Goal: Task Accomplishment & Management: Manage account settings

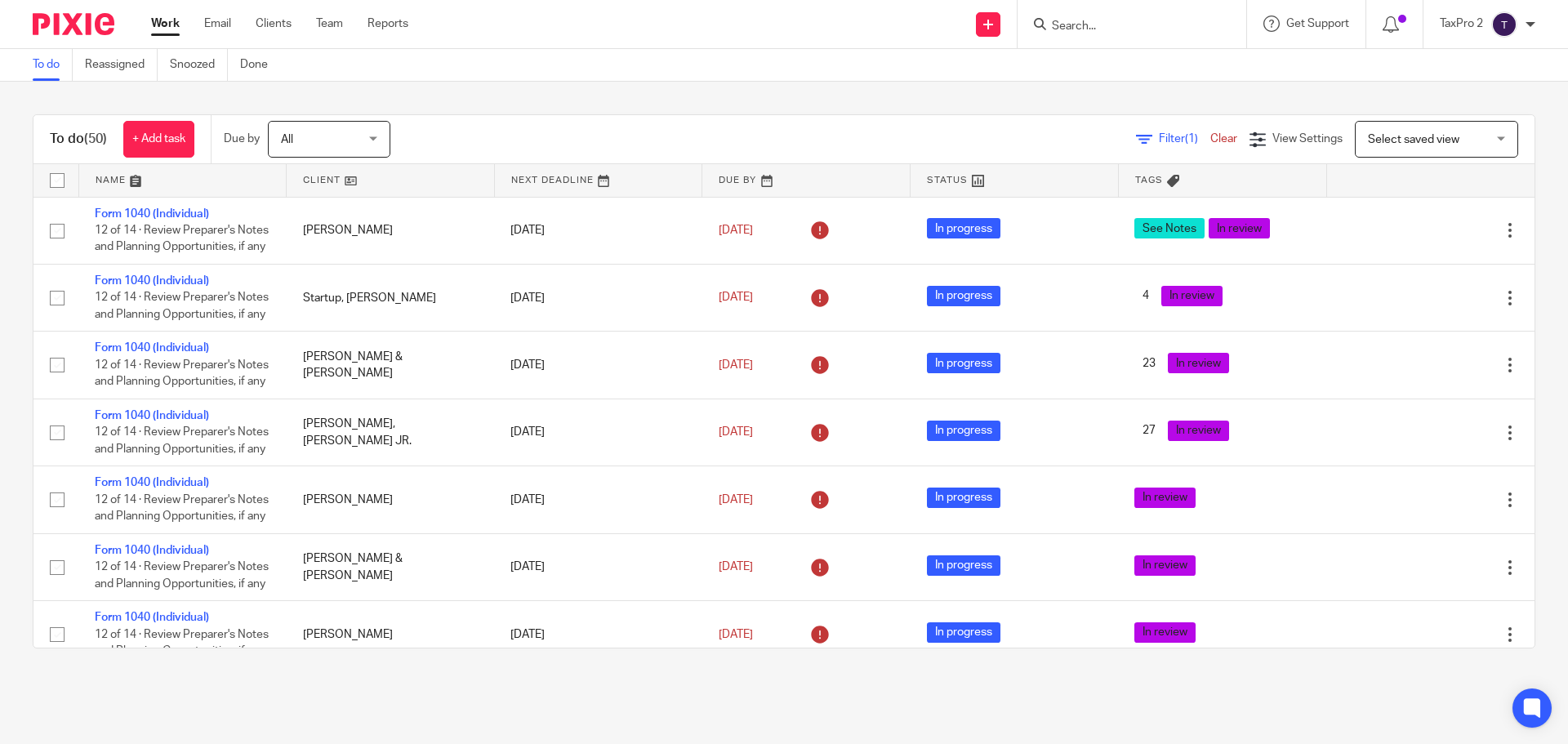
scroll to position [3224, 0]
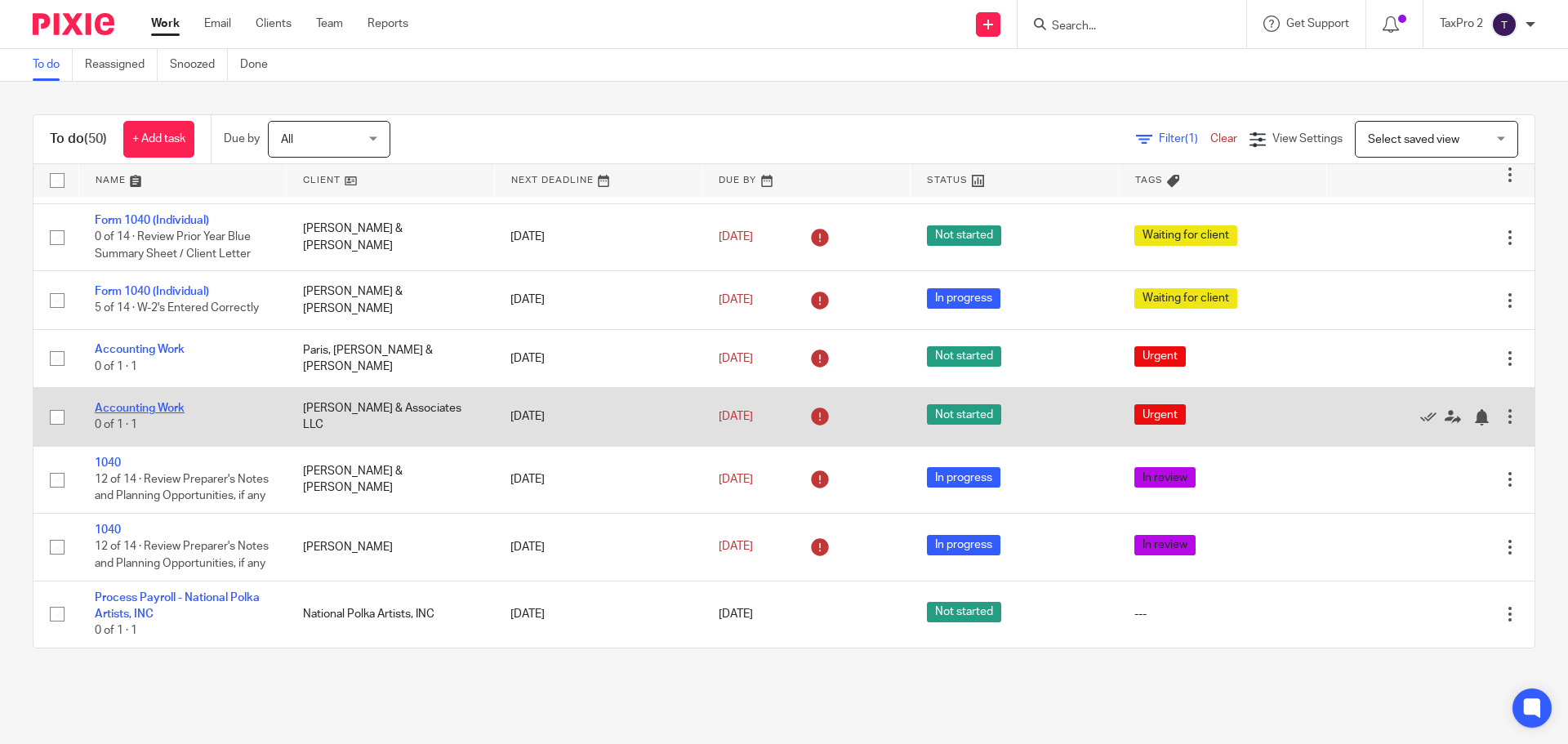
click at [143, 402] on link "Accounting Work" at bounding box center [139, 408] width 90 height 11
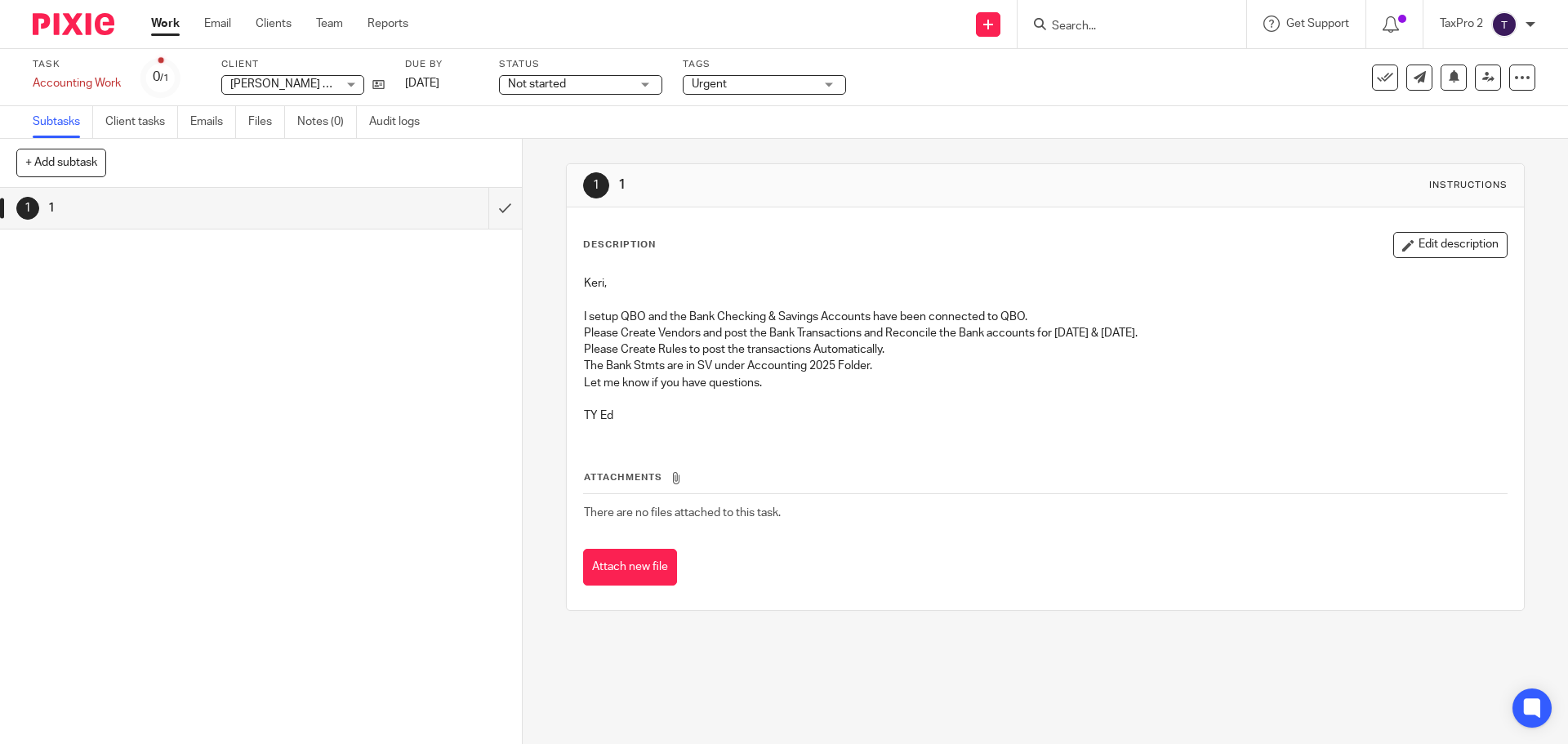
click at [167, 23] on link "Work" at bounding box center [165, 23] width 29 height 17
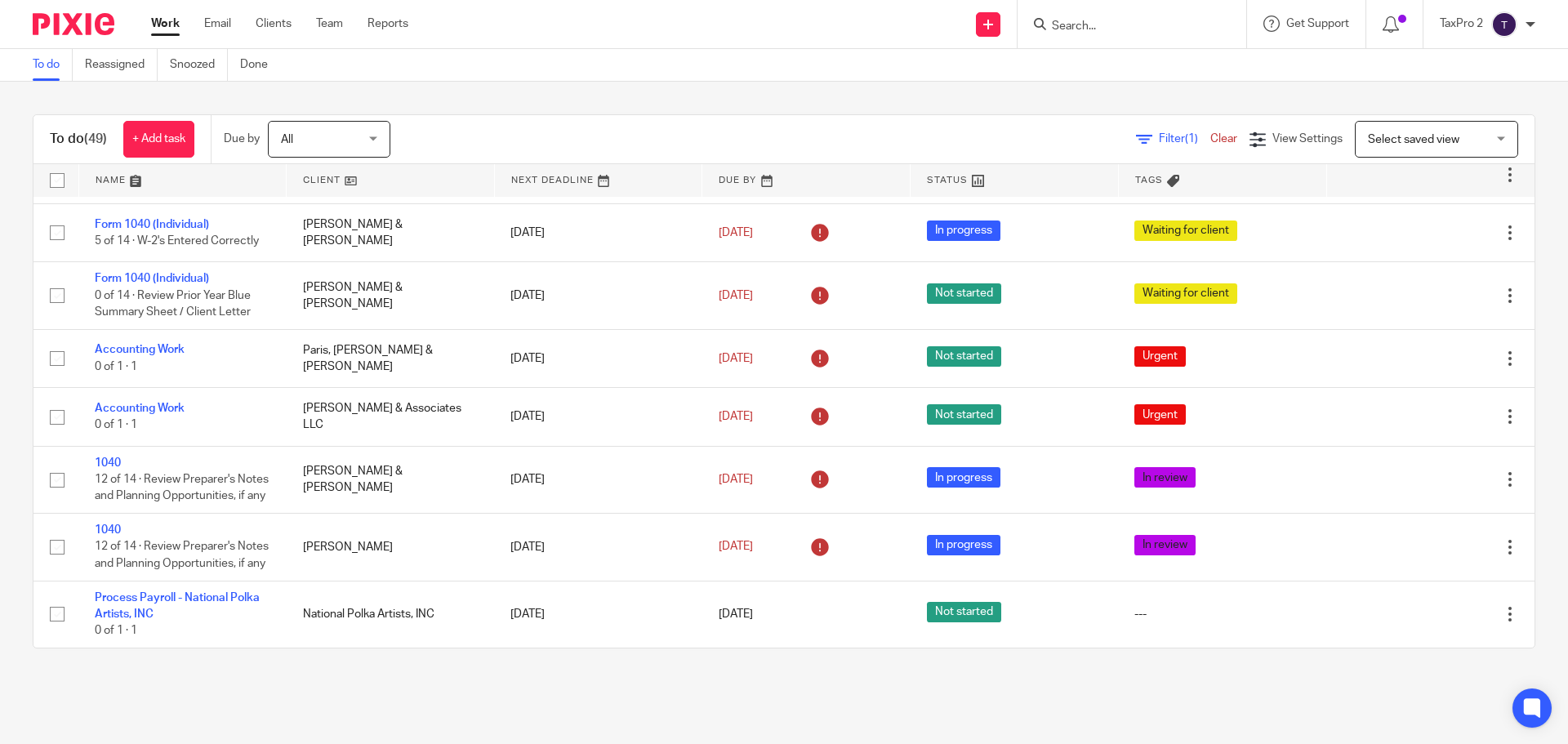
scroll to position [3224, 0]
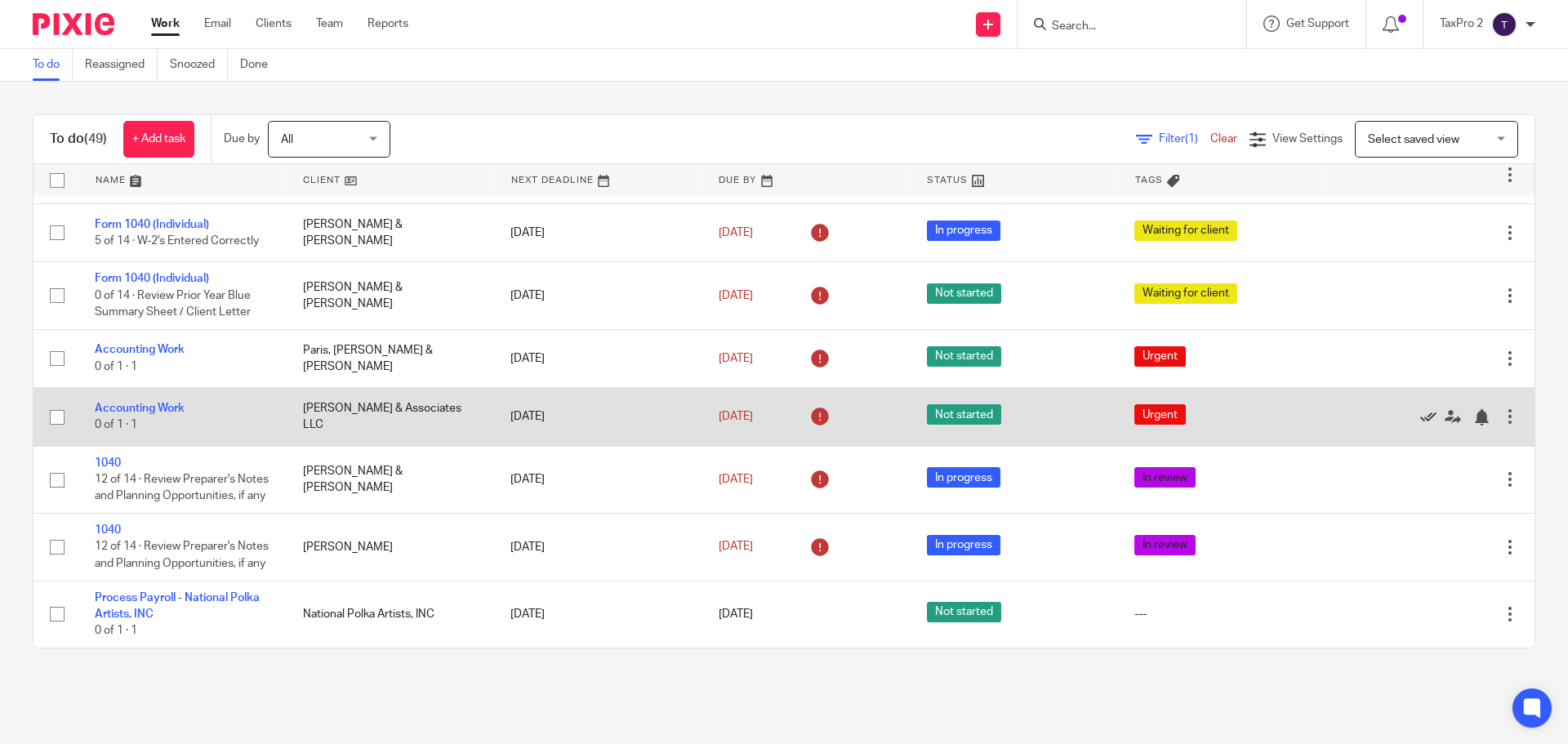
click at [1420, 409] on icon at bounding box center [1428, 417] width 17 height 17
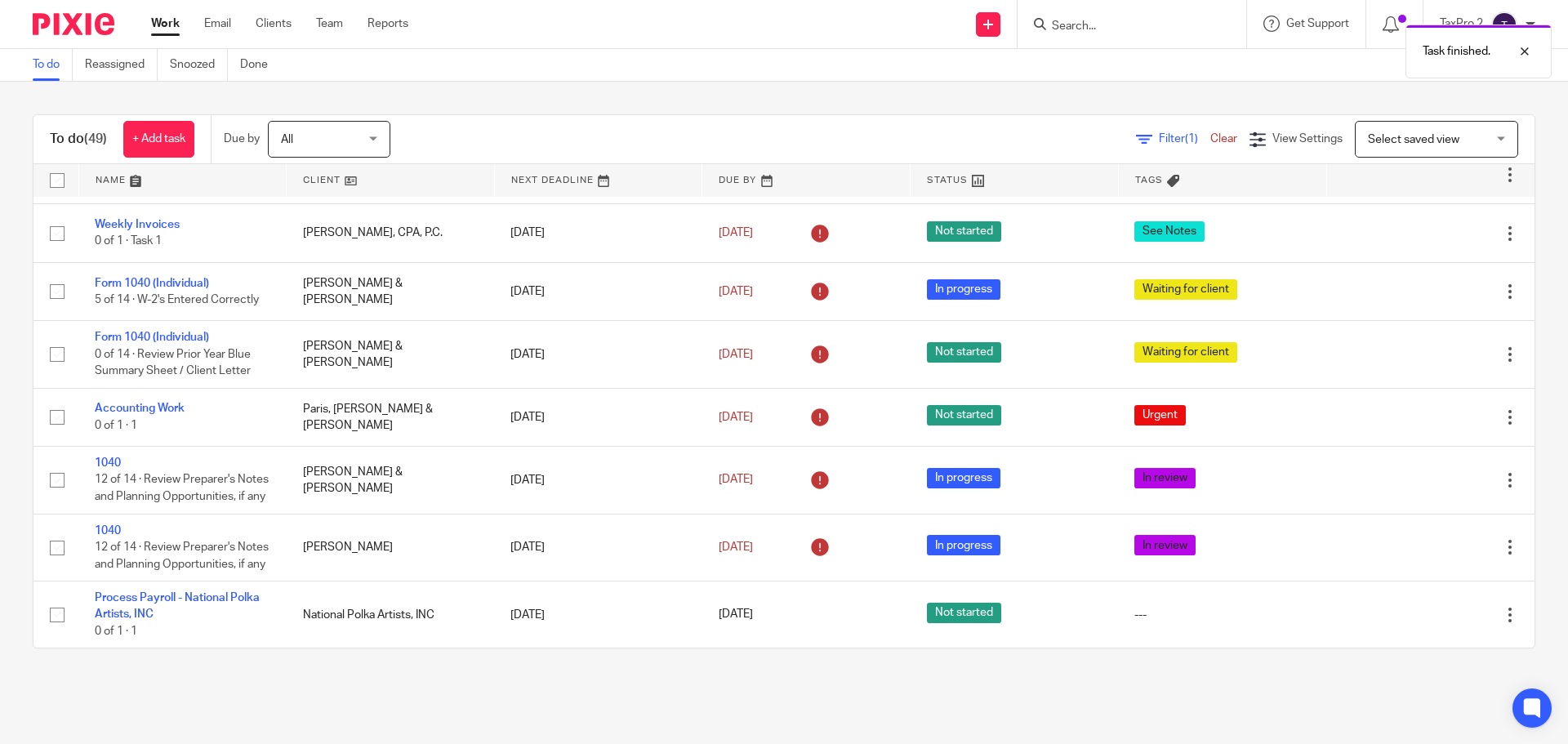
scroll to position [3165, 0]
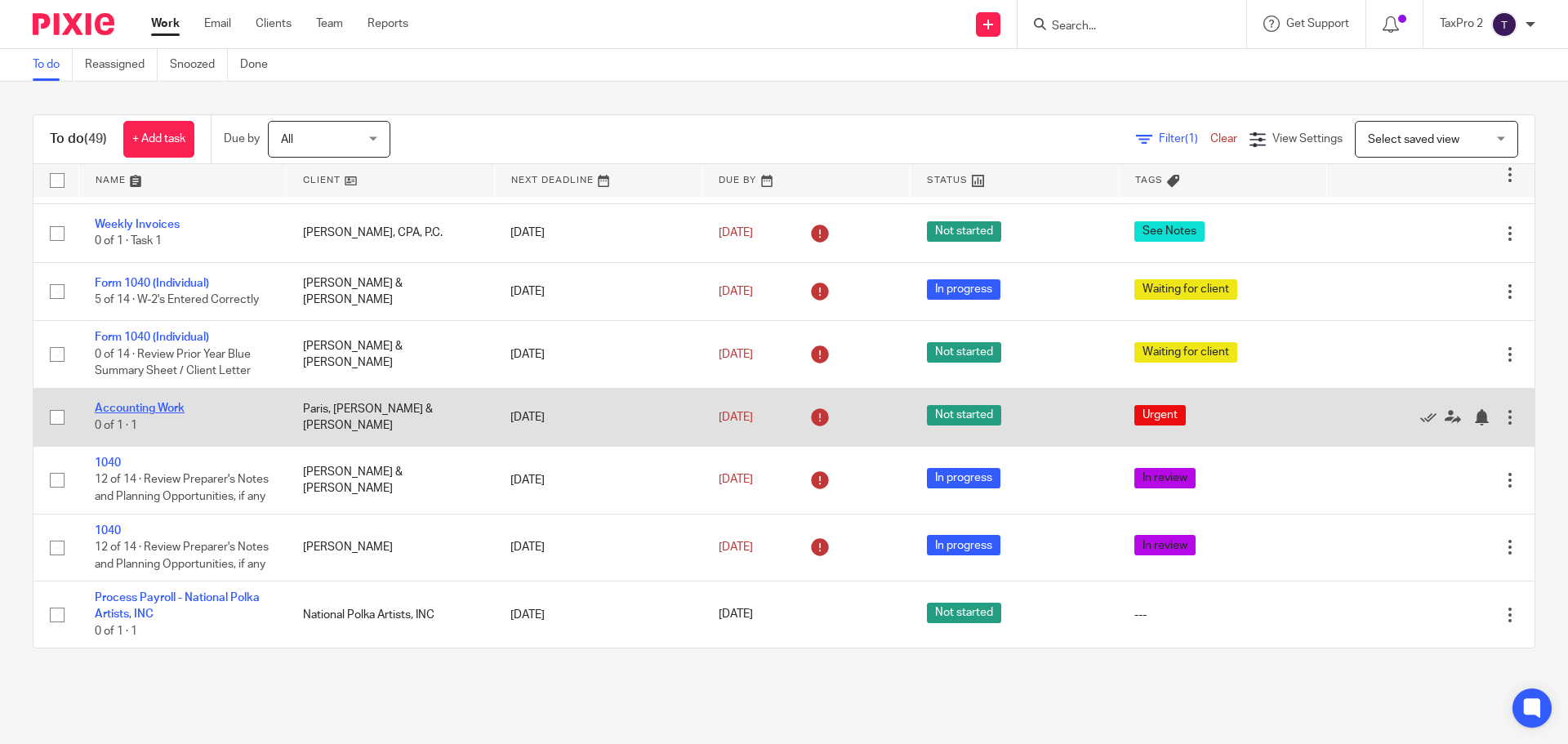
click at [128, 402] on link "Accounting Work" at bounding box center [139, 408] width 90 height 11
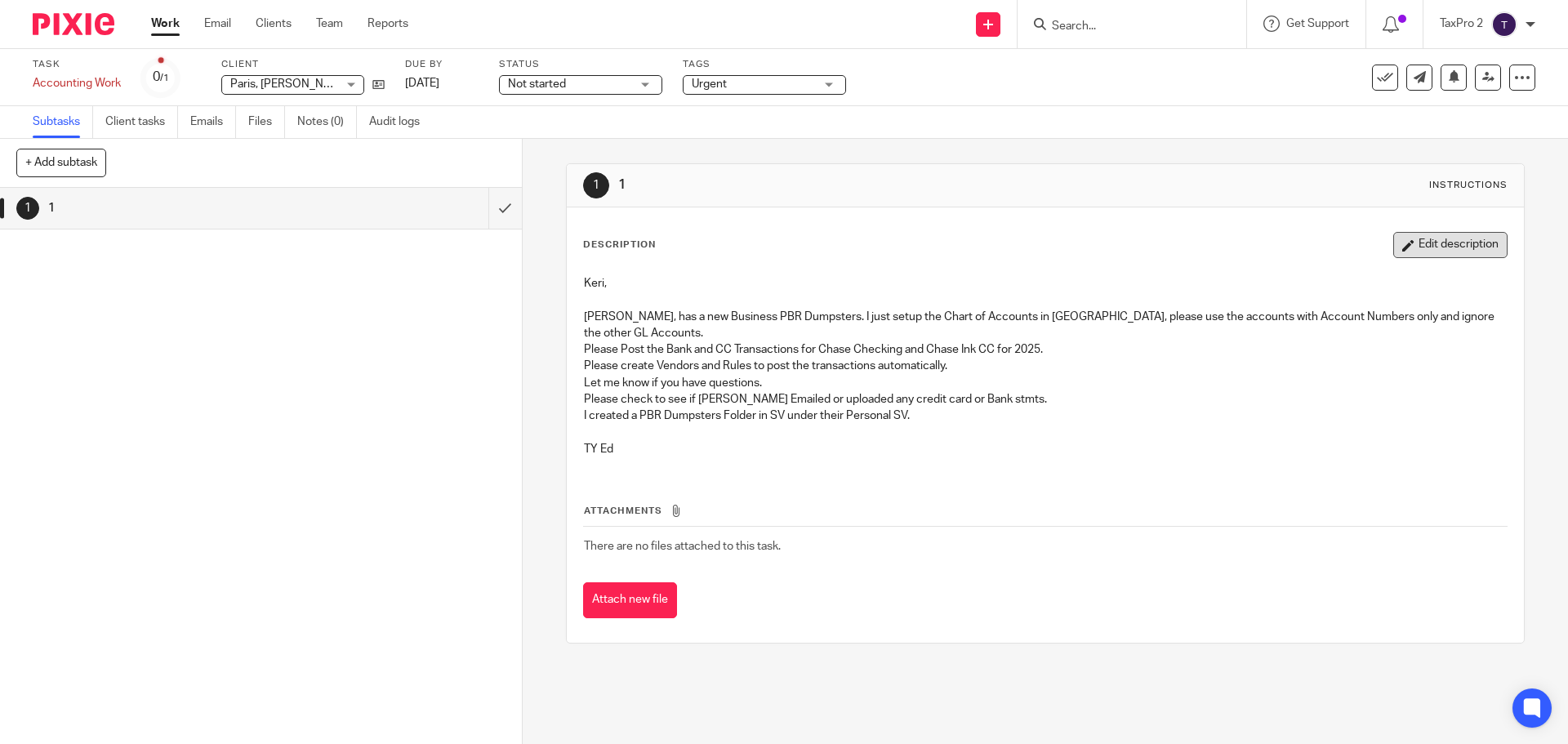
click at [1419, 250] on button "Edit description" at bounding box center [1451, 245] width 115 height 26
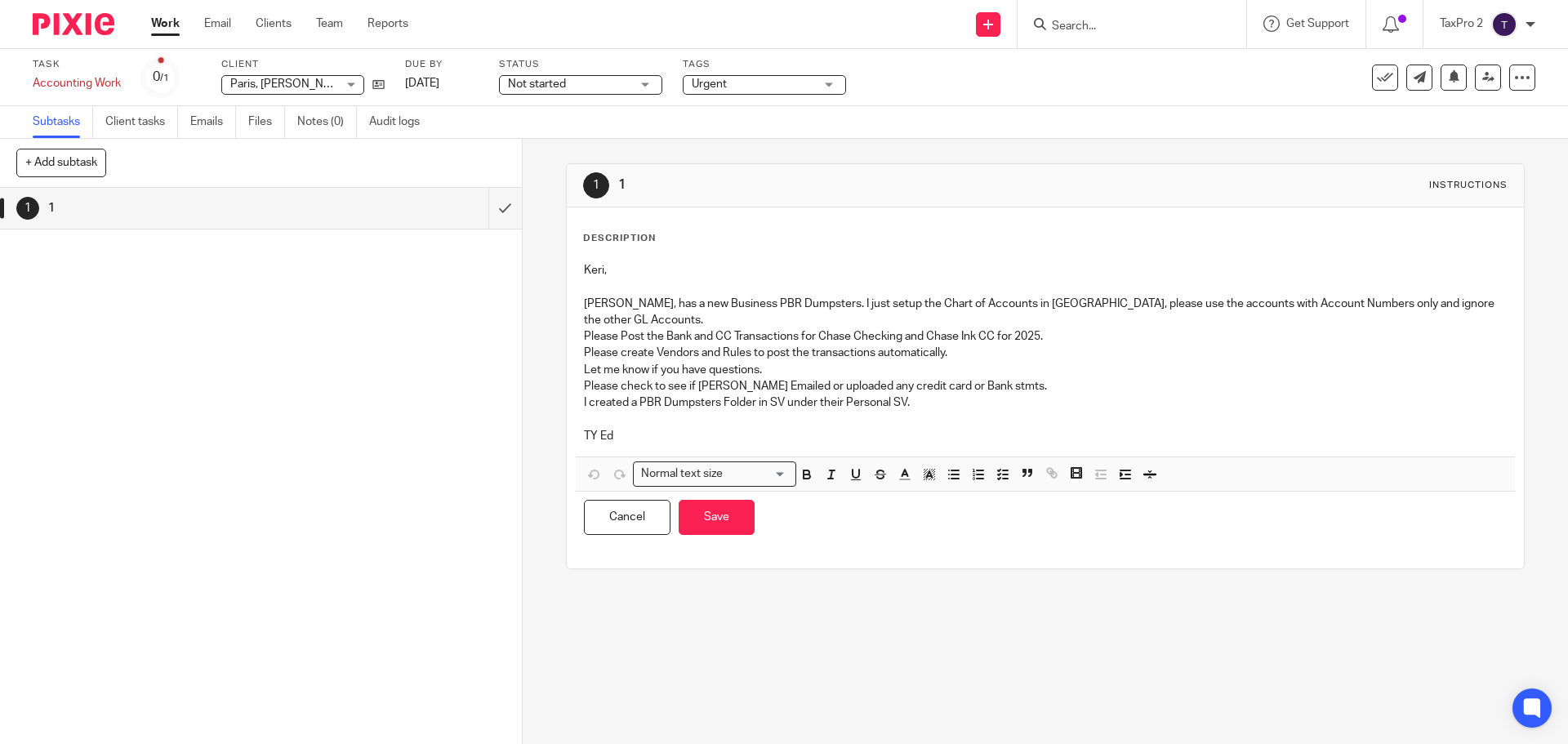
click at [625, 428] on p "TY Ed" at bounding box center [1045, 435] width 922 height 17
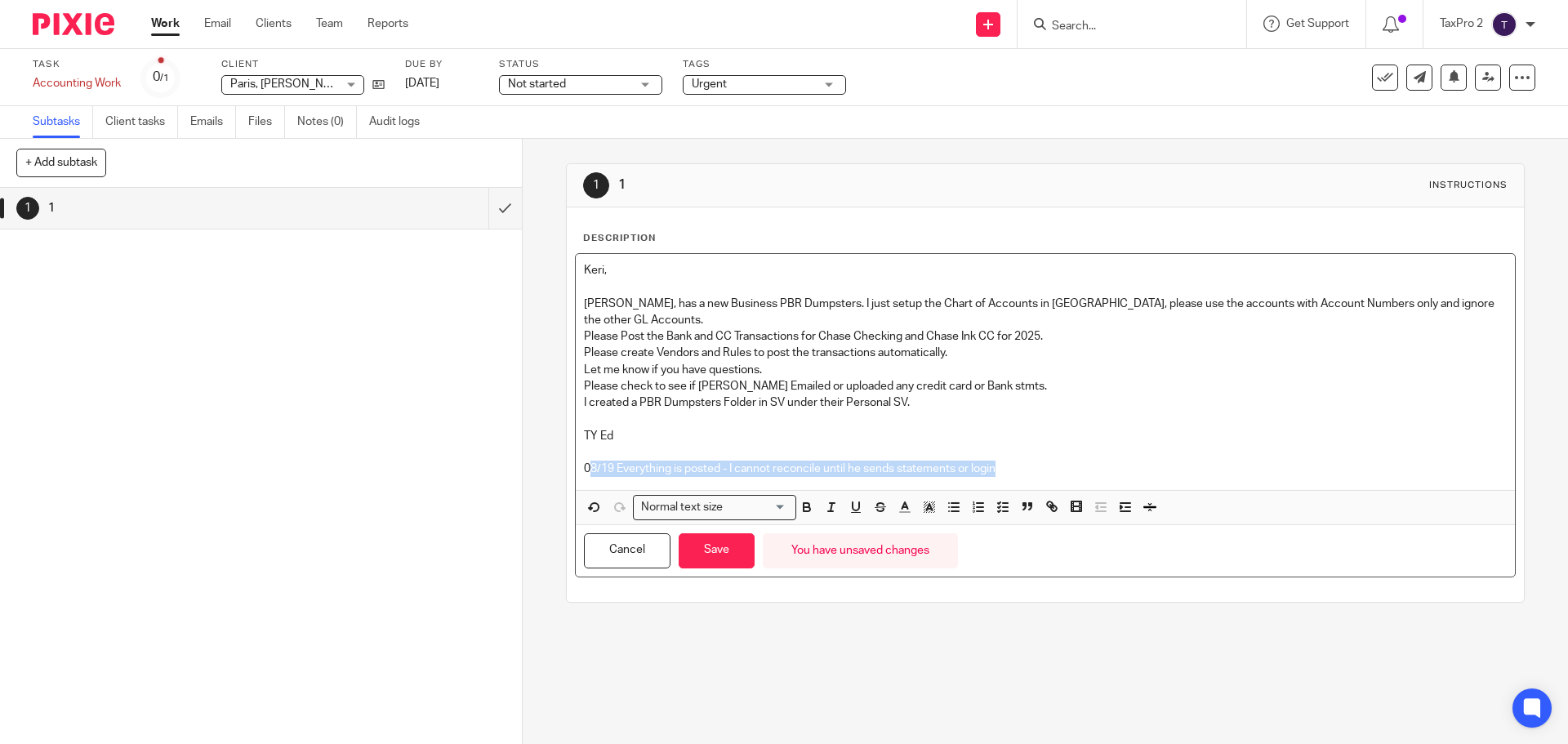
drag, startPoint x: 1013, startPoint y: 448, endPoint x: 585, endPoint y: 461, distance: 428.2
click at [585, 461] on p "08/19 Everything is posted - I cannot reconcile until he sends statements or lo…" at bounding box center [1045, 468] width 922 height 17
click at [584, 461] on p "08/19 Everything is posted - I cannot reconcile until he sends statements or lo…" at bounding box center [1045, 468] width 922 height 17
drag, startPoint x: 579, startPoint y: 449, endPoint x: 1006, endPoint y: 455, distance: 427.0
click at [1006, 461] on p "08/19 Everything is posted - I cannot reconcile until he sends statements or lo…" at bounding box center [1045, 468] width 922 height 17
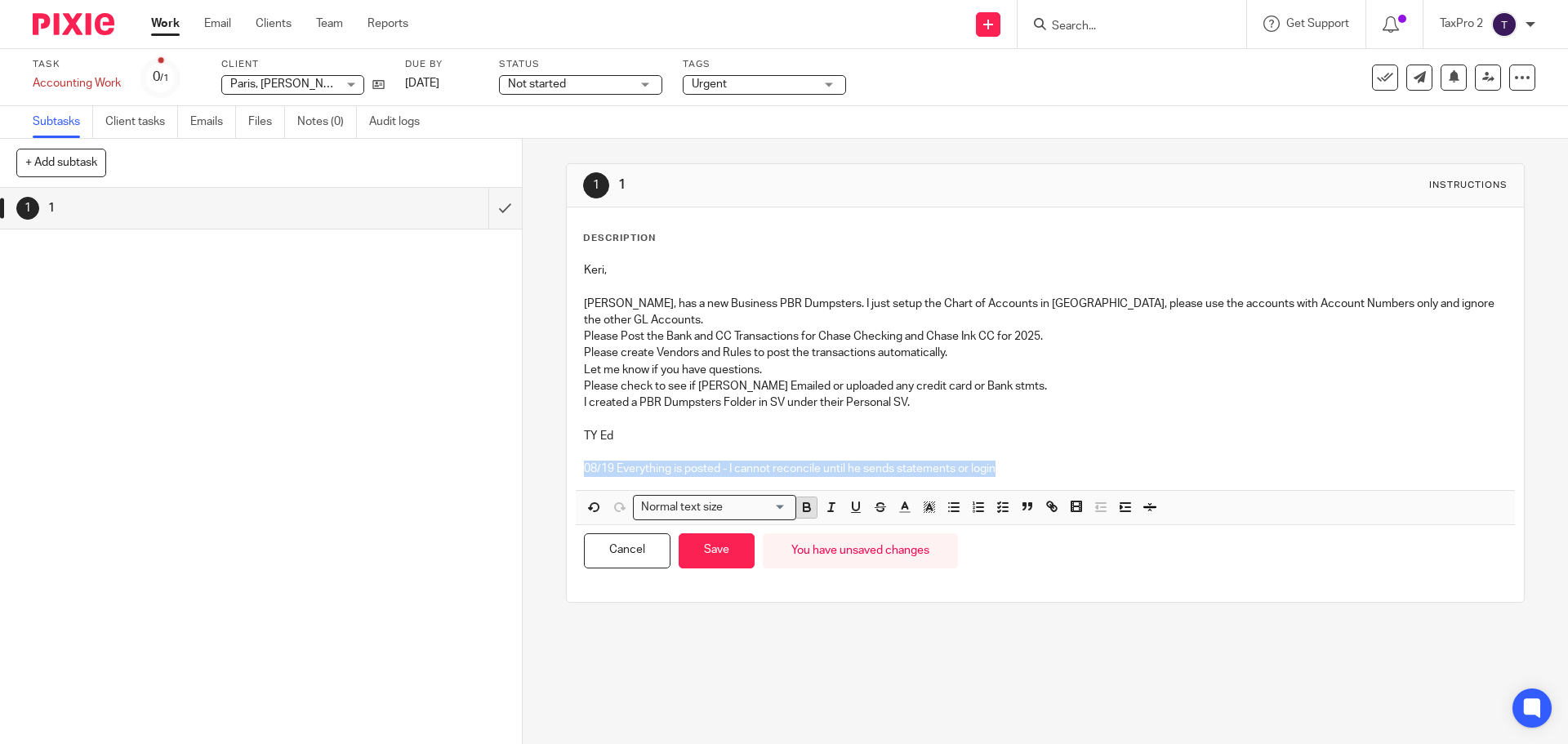
click at [804, 500] on icon "button" at bounding box center [807, 507] width 15 height 15
click at [899, 500] on icon "button" at bounding box center [905, 507] width 15 height 15
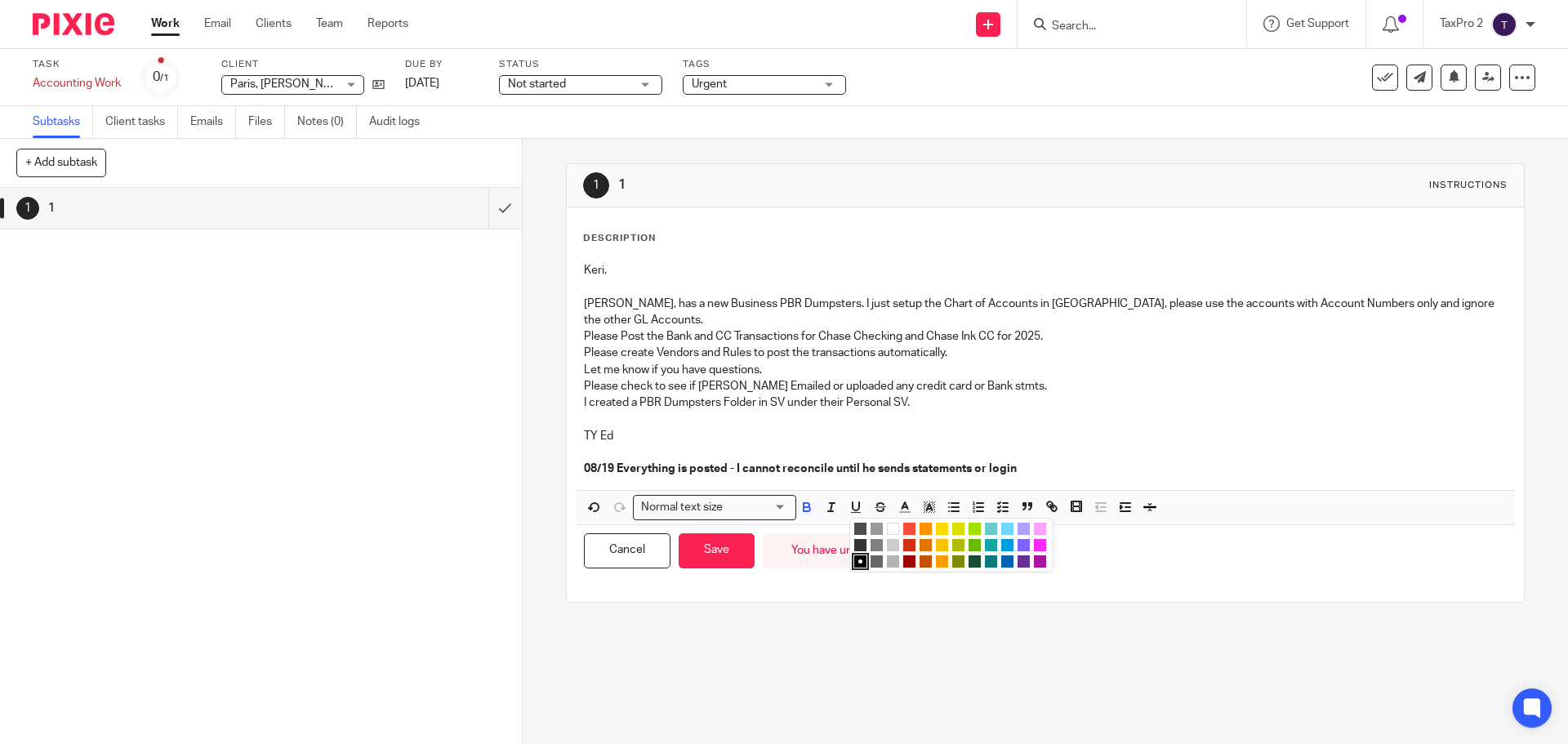
click at [907, 539] on li "color:#D33115" at bounding box center [909, 545] width 12 height 12
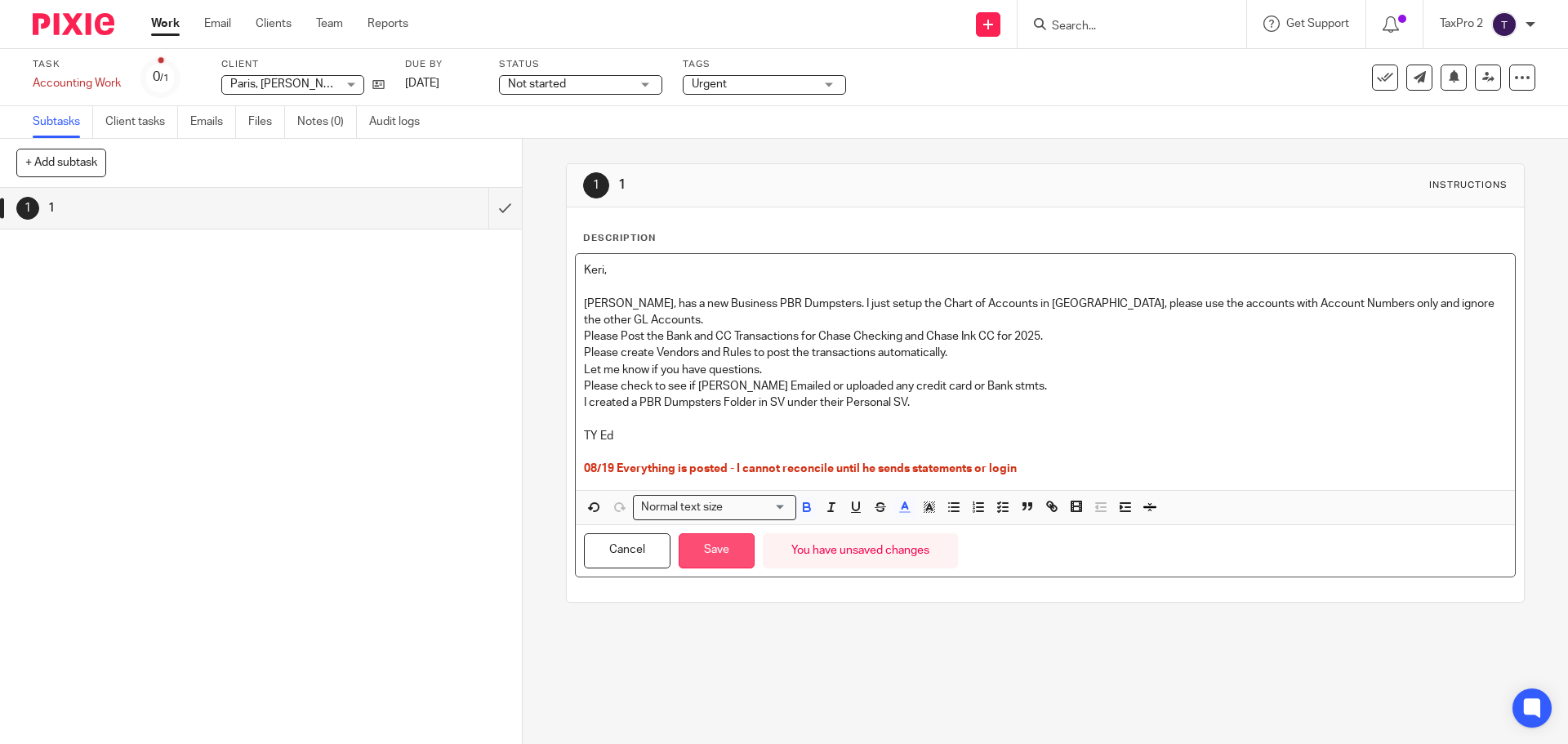
click at [715, 539] on button "Save" at bounding box center [716, 551] width 76 height 35
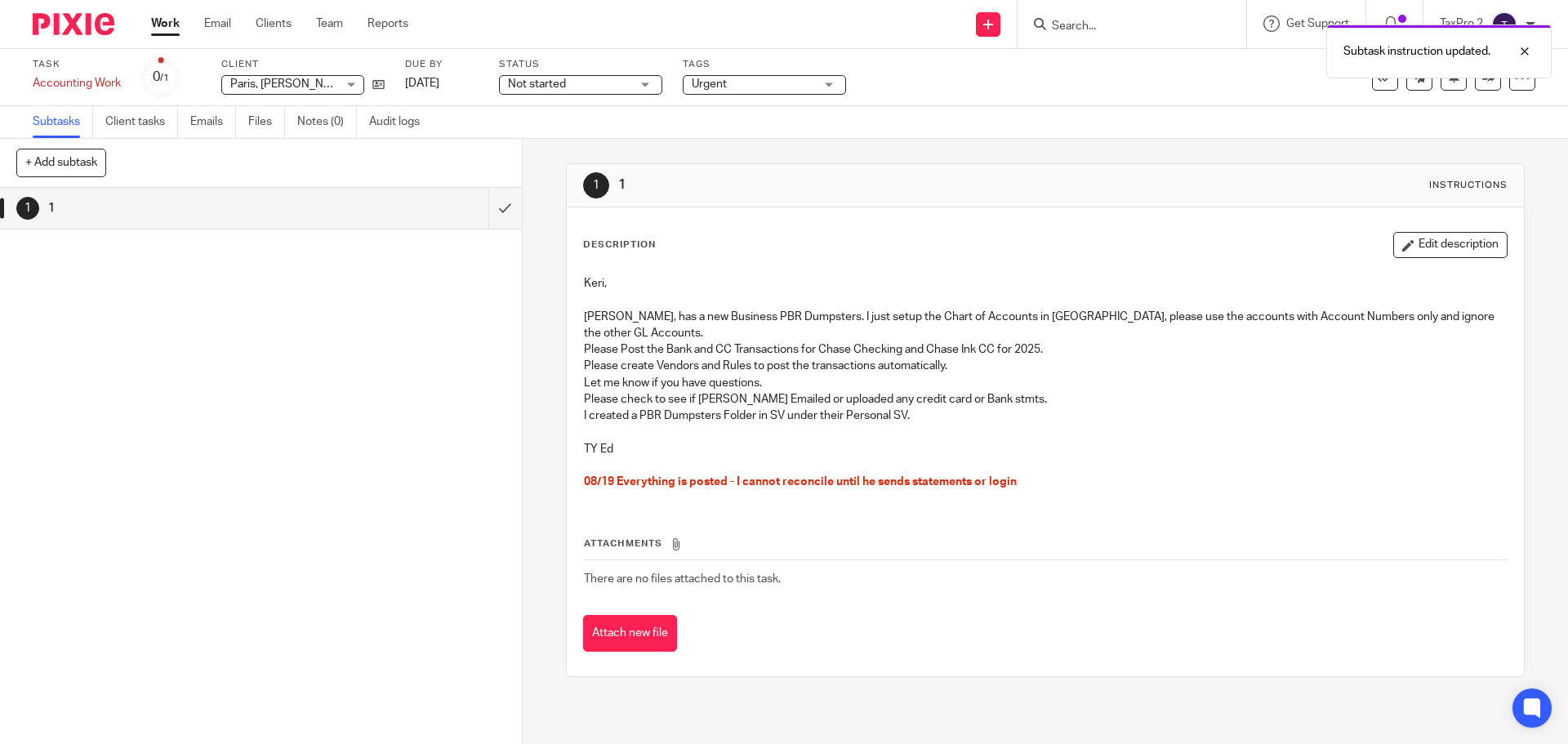
click at [563, 88] on span "Not started" at bounding box center [537, 83] width 58 height 11
click at [575, 145] on li "In progress" at bounding box center [581, 144] width 162 height 34
click at [811, 85] on span "Urgent" at bounding box center [753, 84] width 123 height 17
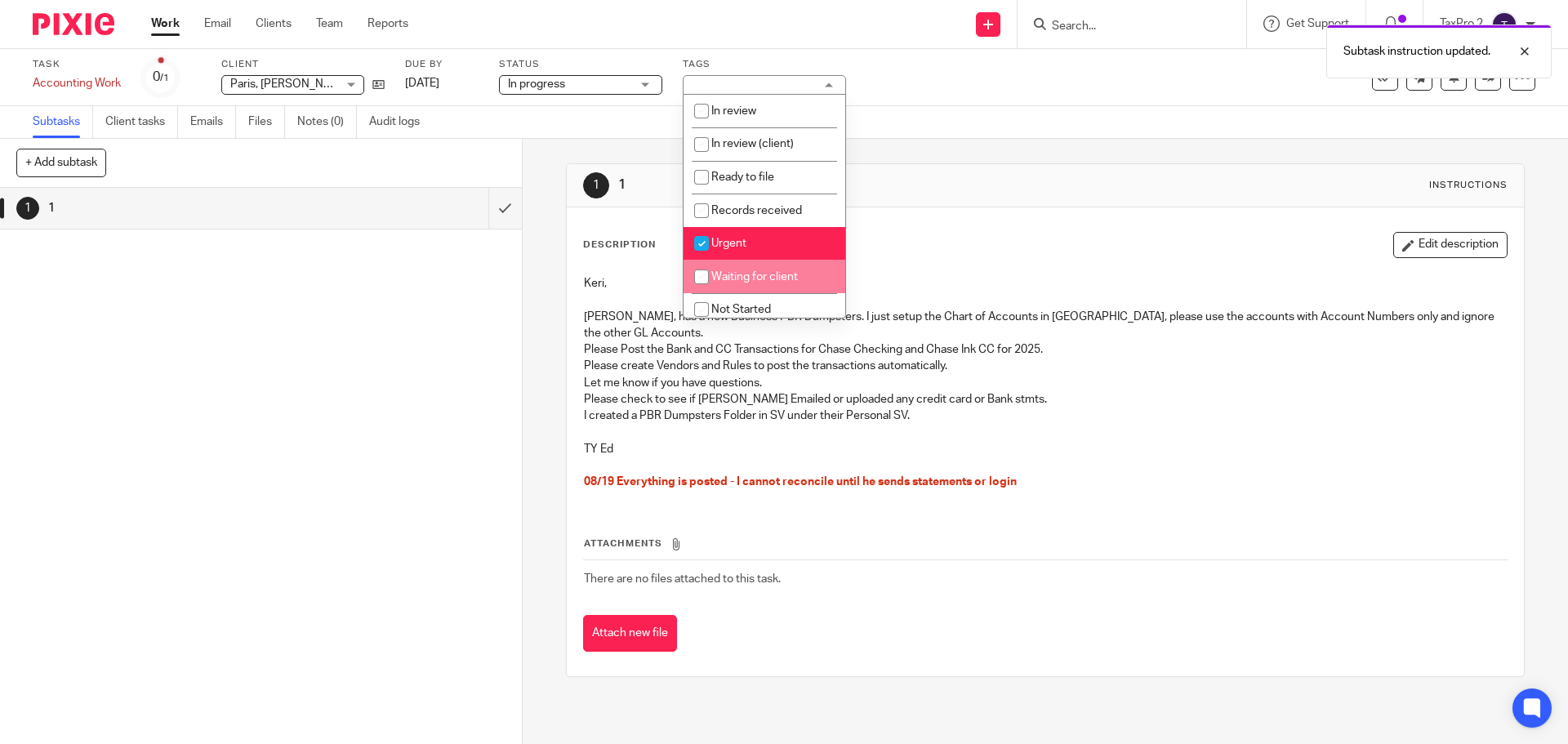
click at [757, 282] on li "Waiting for client" at bounding box center [765, 276] width 162 height 34
checkbox input "true"
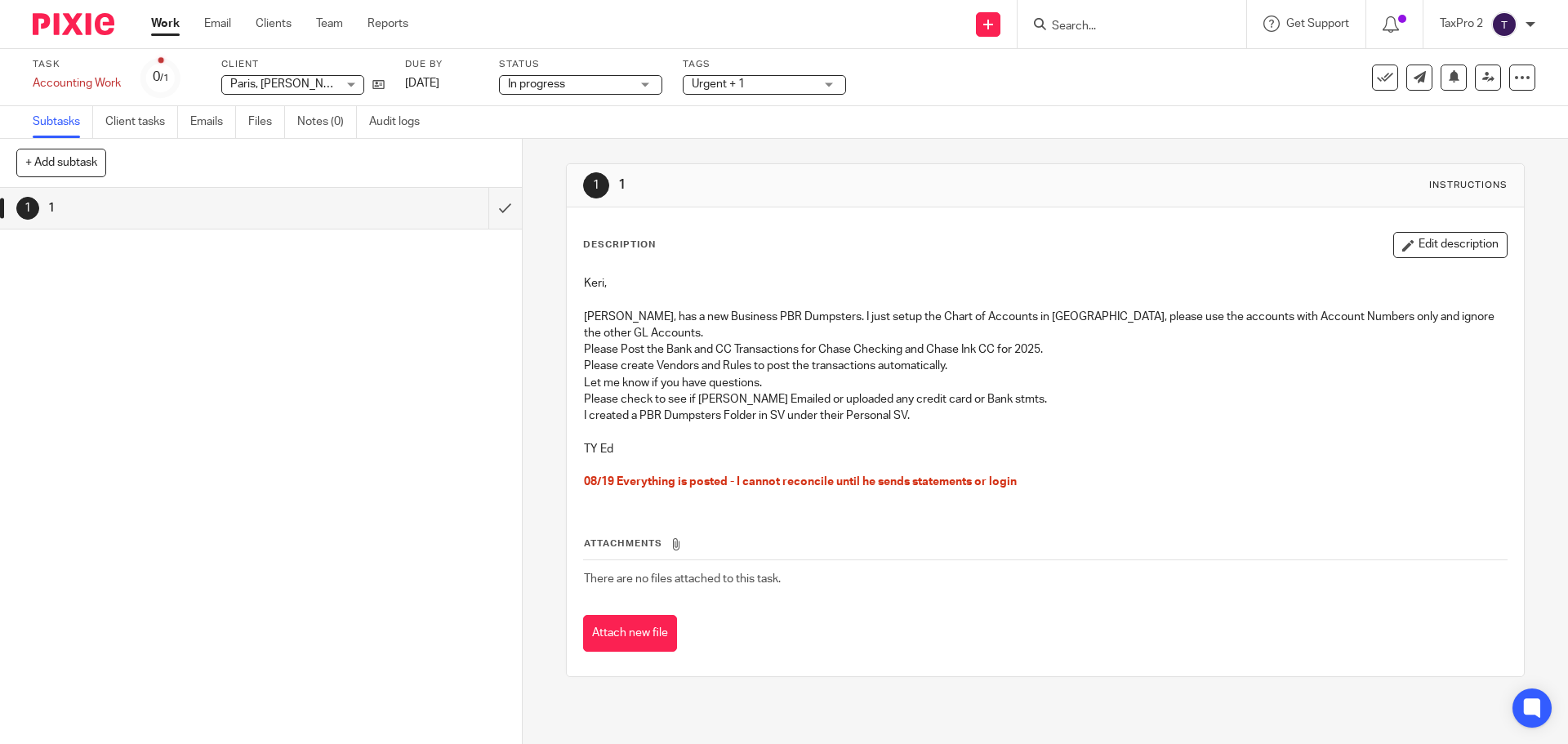
click at [631, 476] on span "08/19 Everything is posted - I cannot reconcile until he sends statements or lo…" at bounding box center [801, 482] width 433 height 11
click at [157, 30] on link "Work" at bounding box center [165, 23] width 29 height 17
